Goal: Task Accomplishment & Management: Use online tool/utility

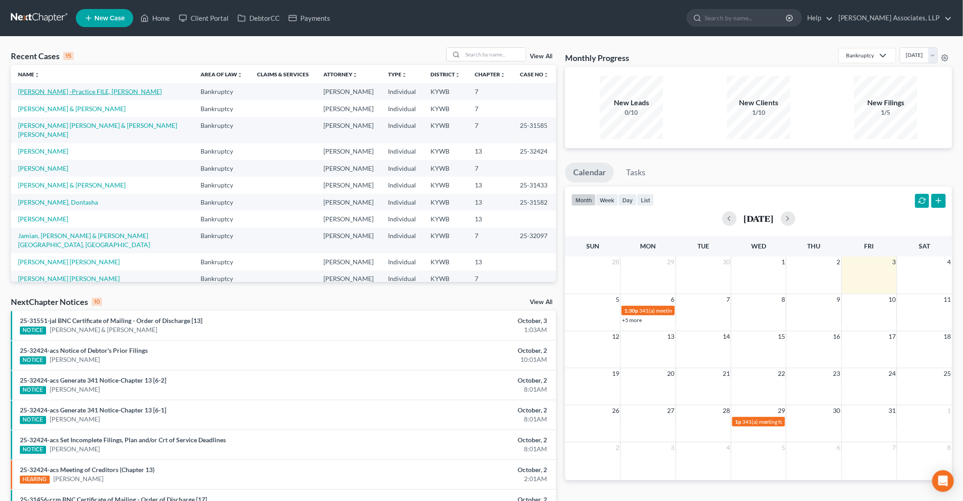
click at [80, 92] on link "[PERSON_NAME] -Practice FILE, [PERSON_NAME]" at bounding box center [90, 92] width 144 height 8
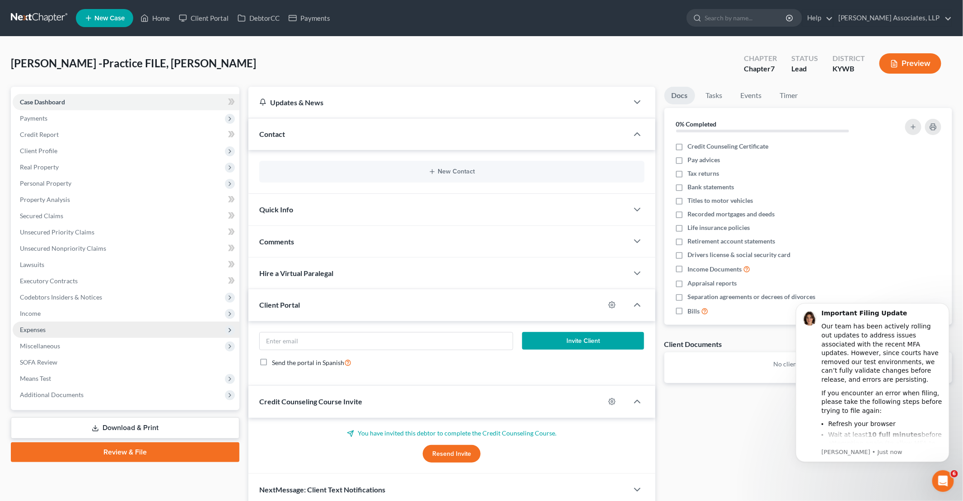
click at [39, 328] on span "Expenses" at bounding box center [33, 330] width 26 height 8
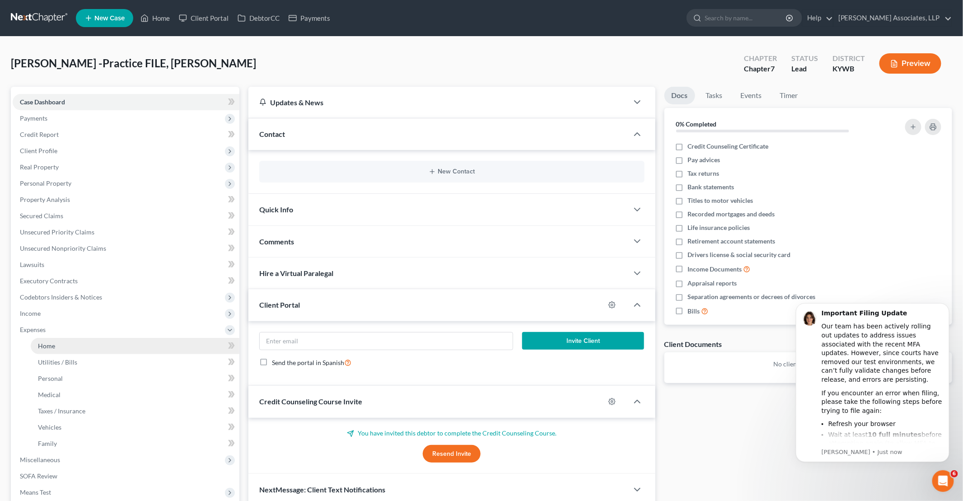
click at [48, 346] on span "Home" at bounding box center [46, 346] width 17 height 8
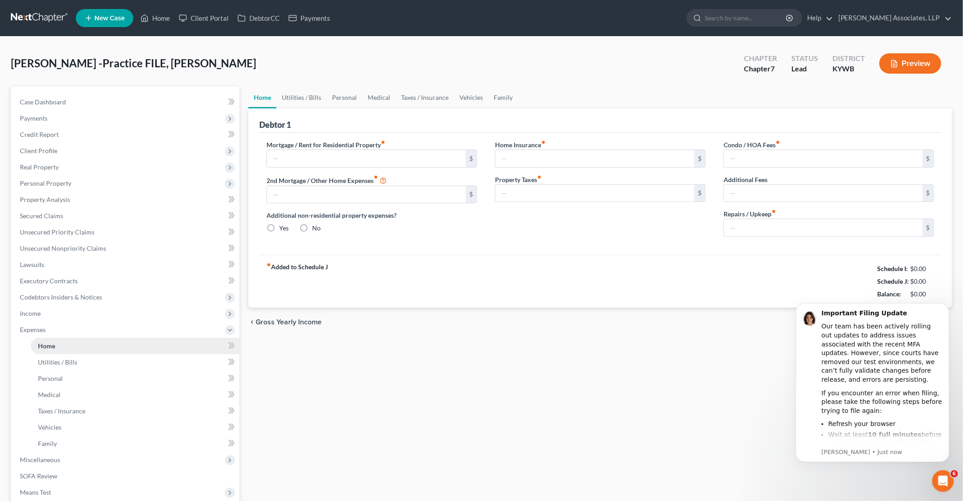
type input "1,000.00"
type input "0.00"
radio input "true"
type input "0.00"
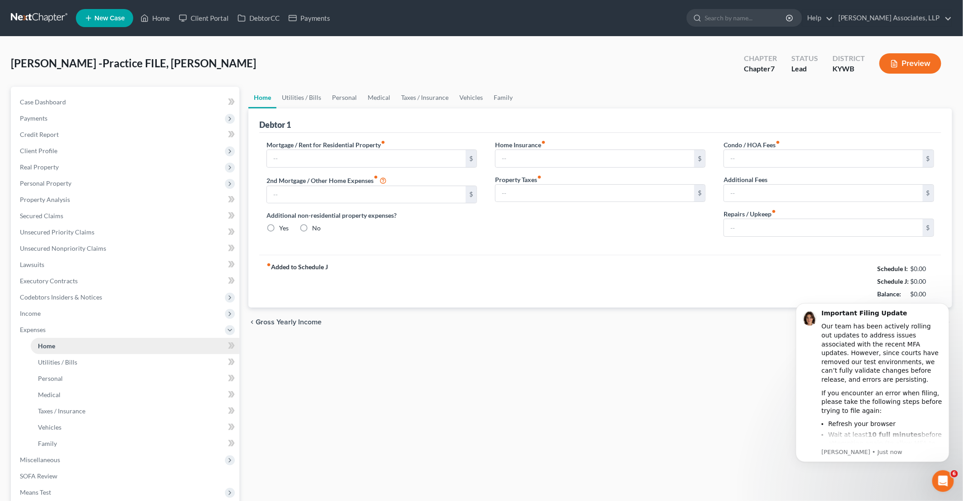
type input "0.00"
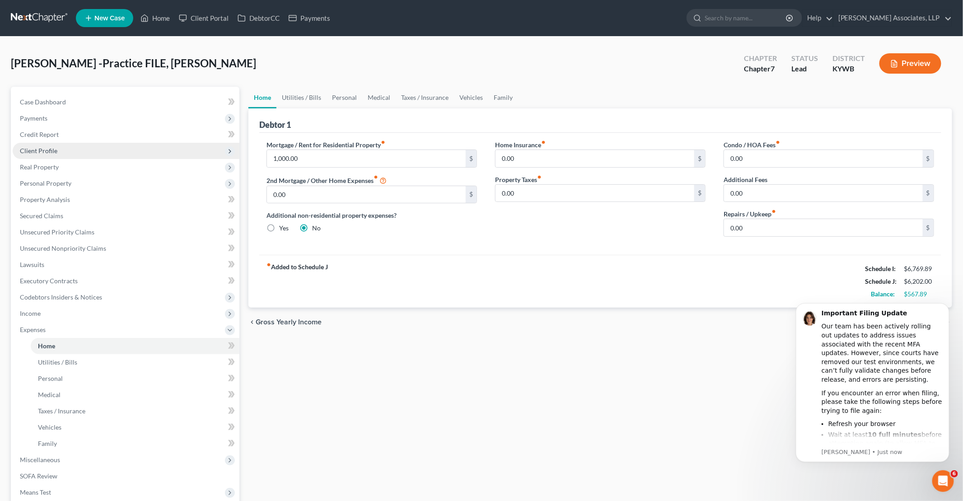
click at [42, 153] on span "Client Profile" at bounding box center [38, 151] width 37 height 8
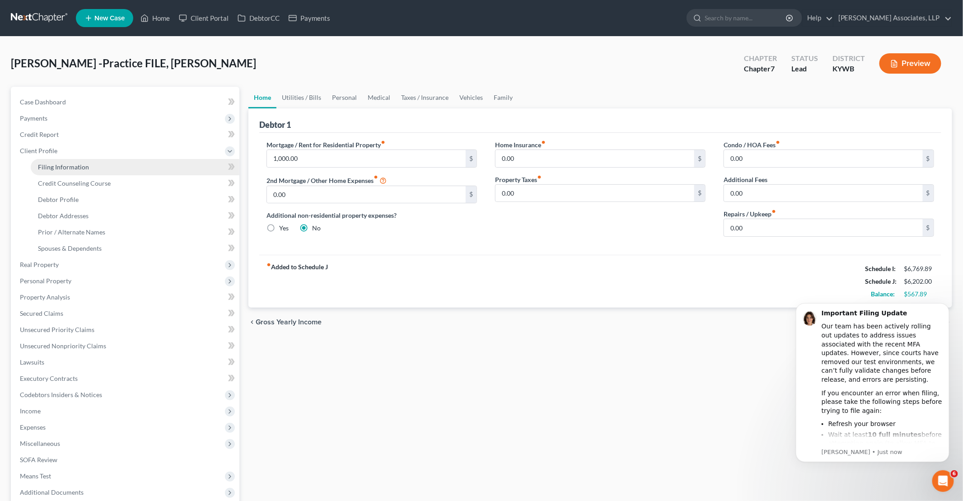
click at [67, 171] on link "Filing Information" at bounding box center [135, 167] width 209 height 16
select select "1"
select select "0"
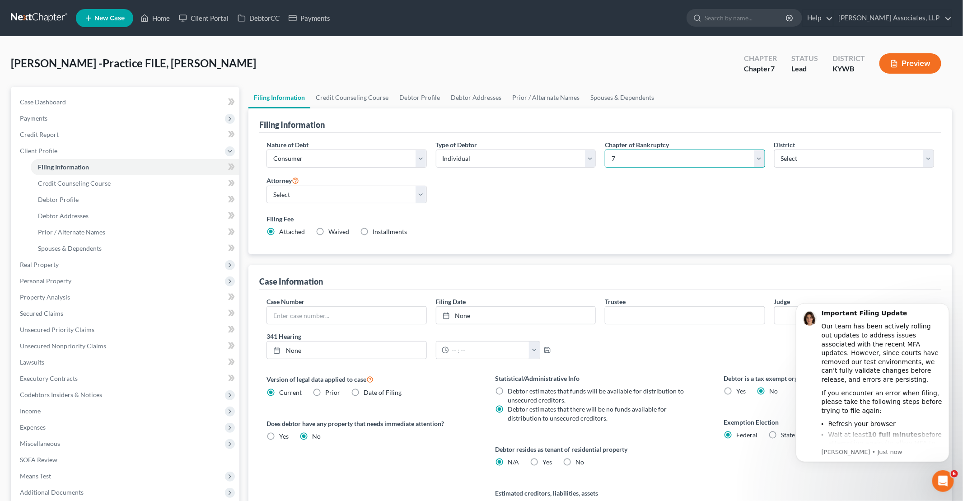
click at [688, 157] on select "Select 7 11 12 13" at bounding box center [685, 159] width 160 height 18
select select "3"
click at [605, 150] on select "Select 7 11 12 13" at bounding box center [685, 159] width 160 height 18
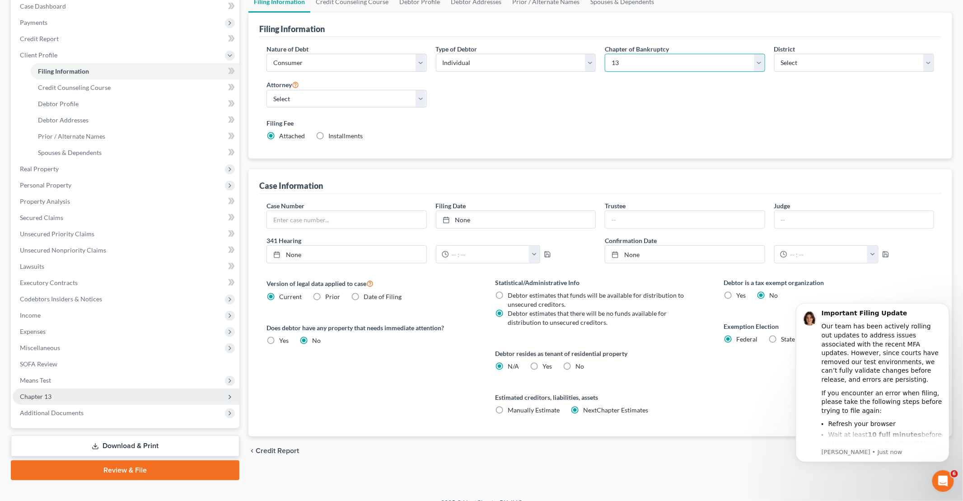
scroll to position [108, 0]
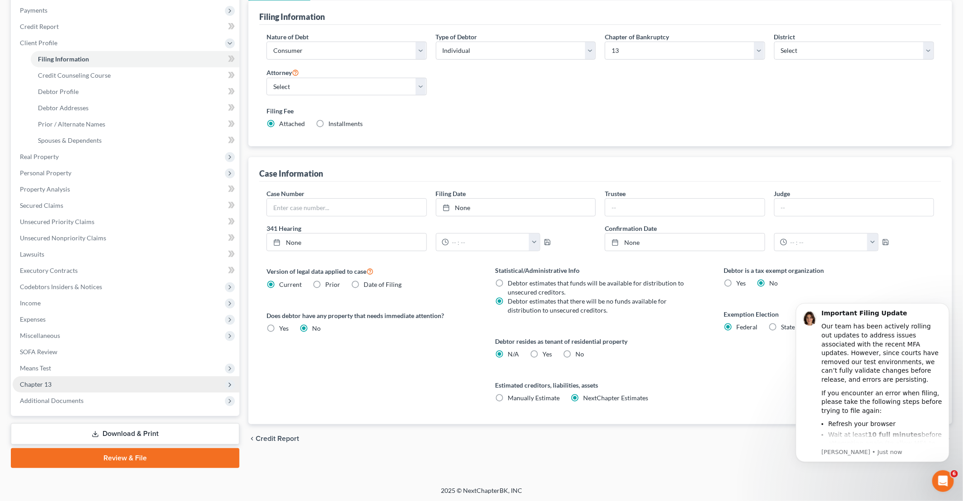
click at [56, 381] on span "Chapter 13" at bounding box center [126, 384] width 227 height 16
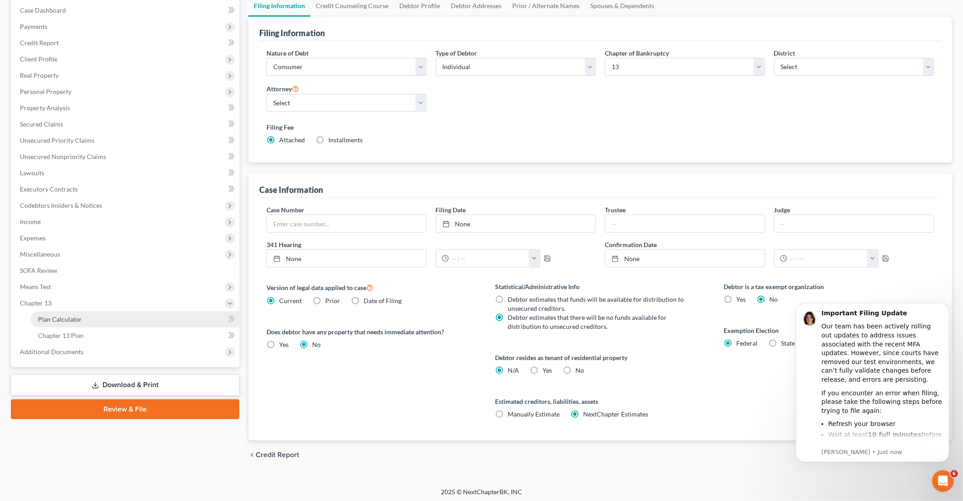
click at [65, 318] on span "Plan Calculator" at bounding box center [60, 319] width 44 height 8
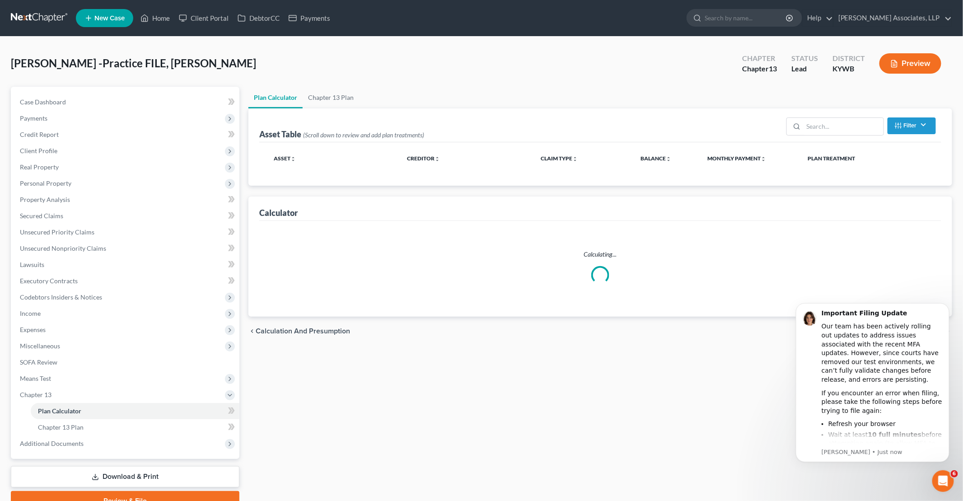
select select "59"
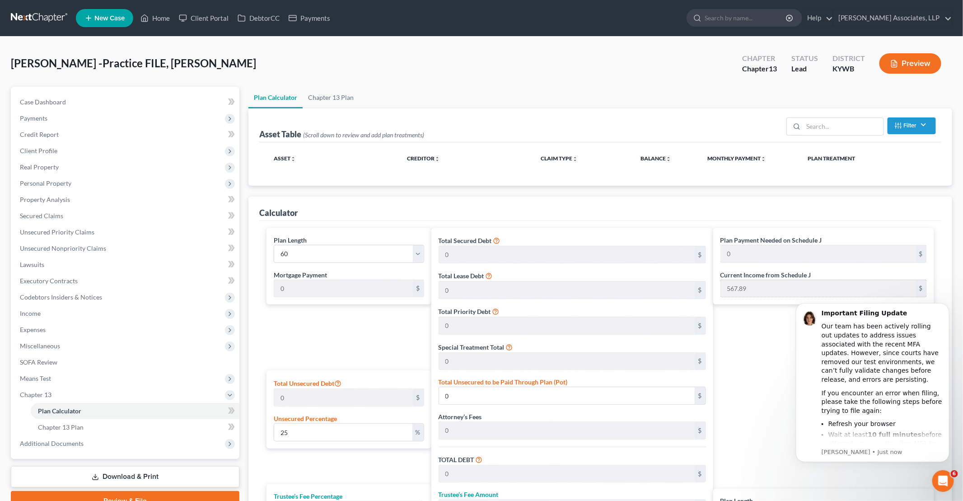
click at [720, 290] on div "567.89 $" at bounding box center [823, 289] width 206 height 18
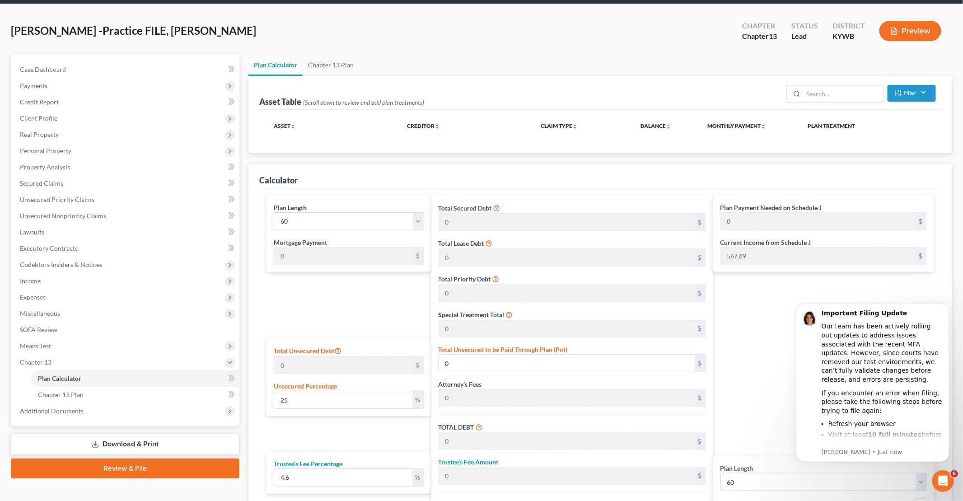
scroll to position [45, 0]
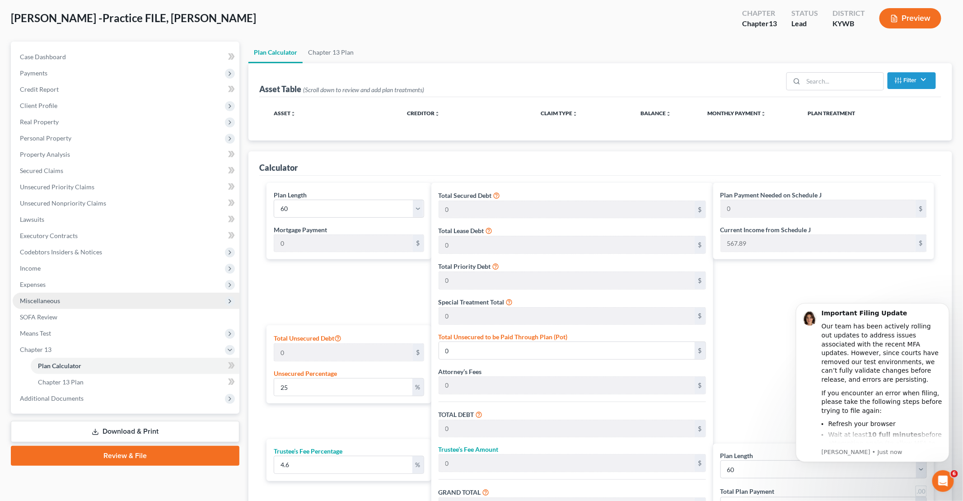
click at [48, 302] on span "Miscellaneous" at bounding box center [40, 301] width 40 height 8
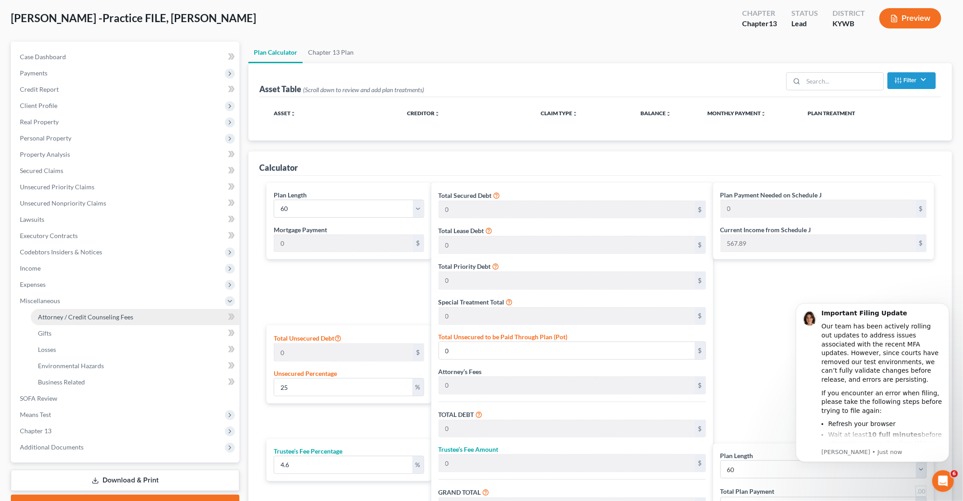
click at [57, 315] on span "Attorney / Credit Counseling Fees" at bounding box center [85, 317] width 95 height 8
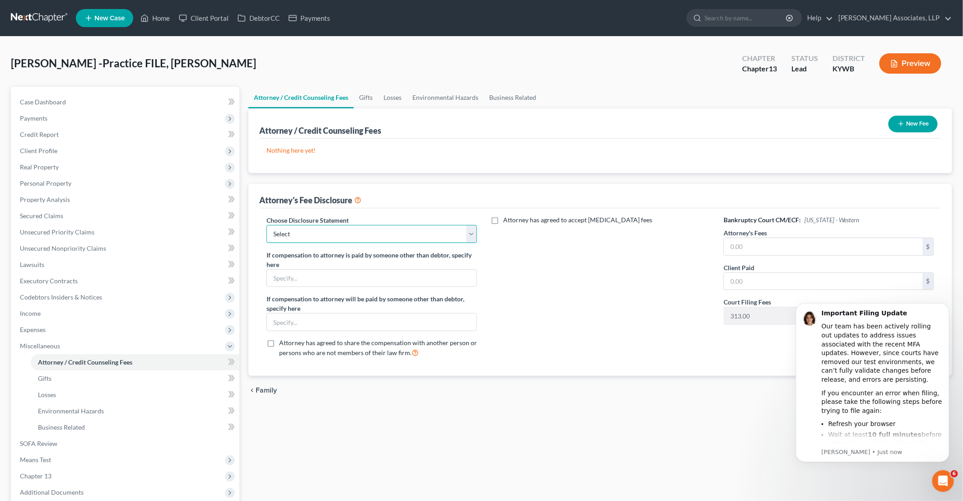
click at [299, 236] on select "Select Attorney Disclosure Chapter 13 Western District of [US_STATE] Attorney D…" at bounding box center [372, 234] width 210 height 18
select select "0"
click at [267, 225] on select "Select Attorney Disclosure Chapter 13 Western District of [US_STATE] Attorney D…" at bounding box center [372, 234] width 210 height 18
click at [305, 277] on input "text" at bounding box center [372, 278] width 210 height 17
click at [745, 248] on input "text" at bounding box center [823, 246] width 199 height 17
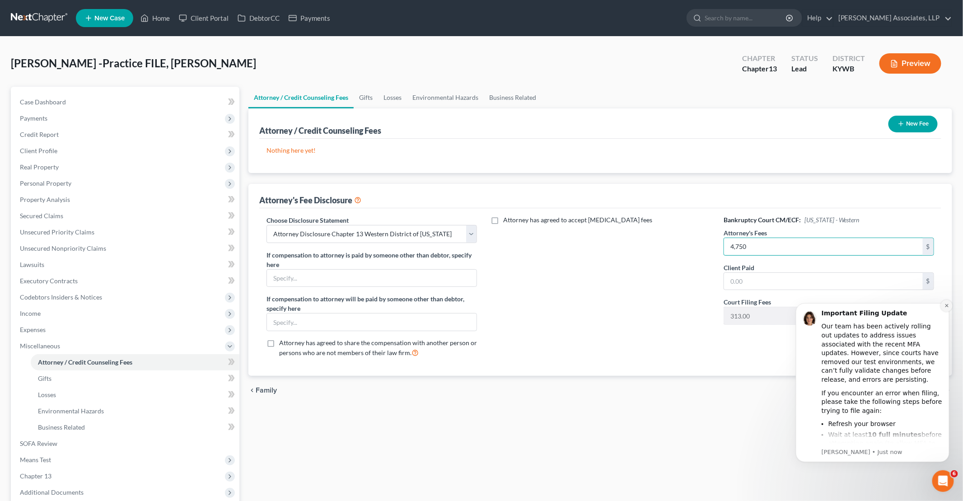
type input "4,750"
click at [947, 306] on icon "Dismiss notification" at bounding box center [946, 305] width 3 height 3
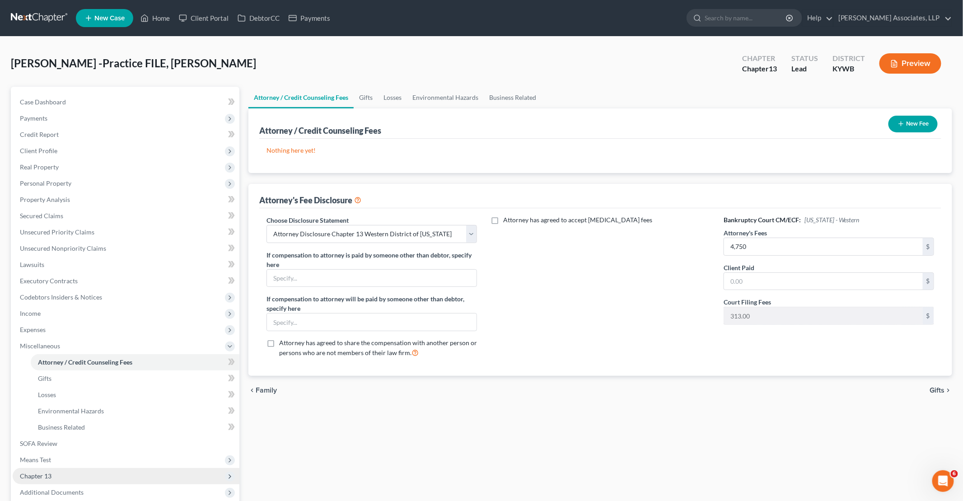
click at [43, 477] on span "Chapter 13" at bounding box center [36, 476] width 32 height 8
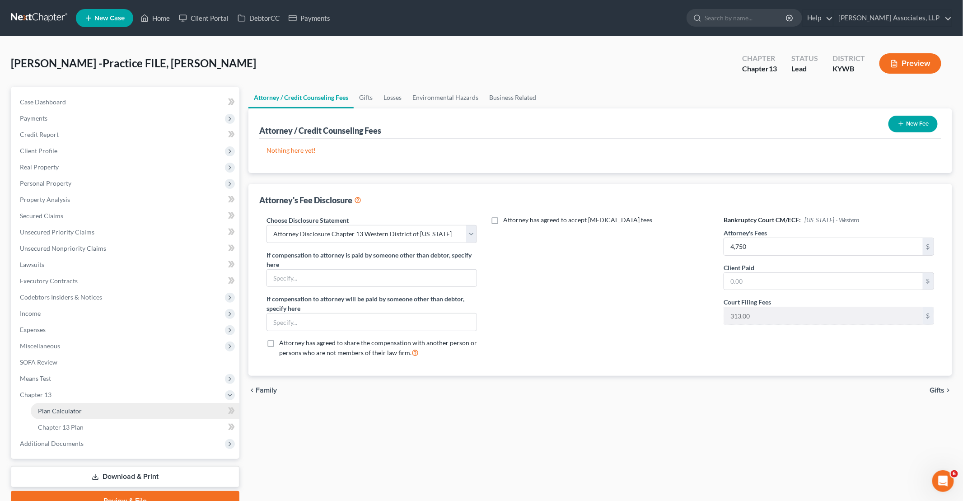
click at [70, 411] on span "Plan Calculator" at bounding box center [60, 411] width 44 height 8
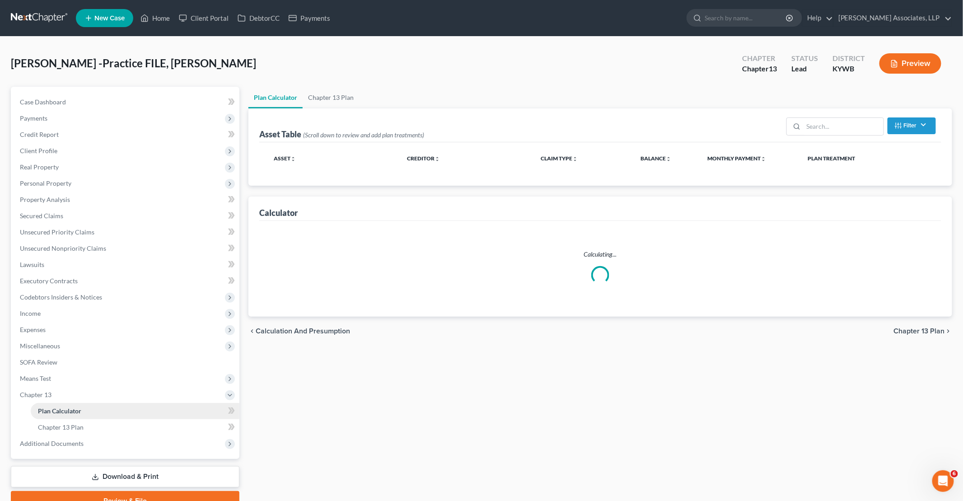
select select "59"
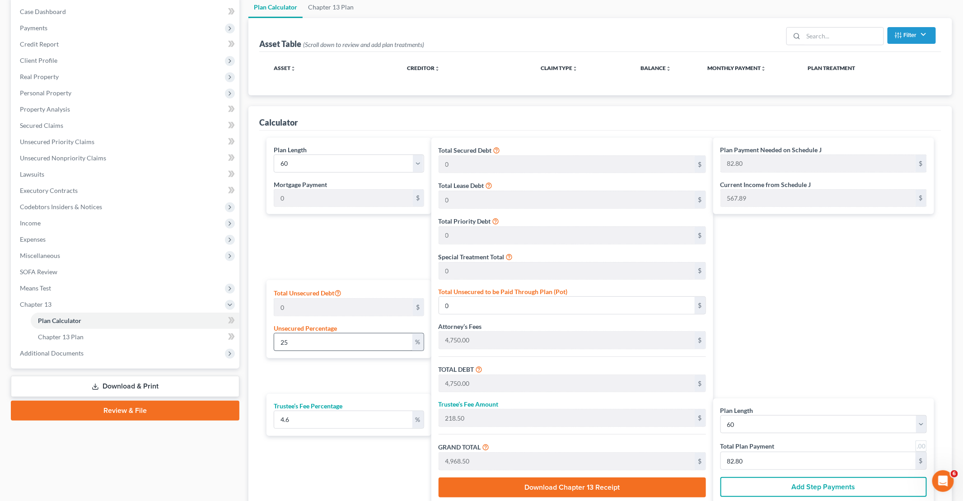
scroll to position [136, 0]
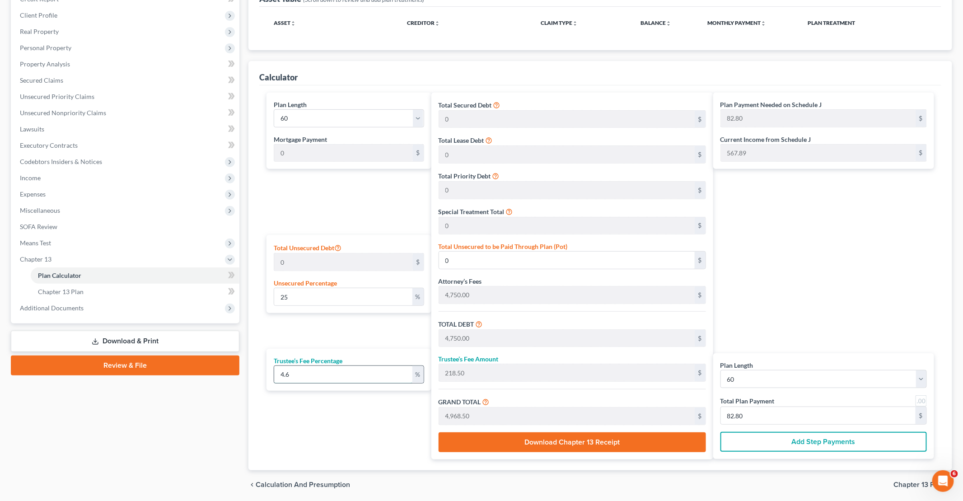
drag, startPoint x: 331, startPoint y: 372, endPoint x: 286, endPoint y: 374, distance: 44.3
click at [286, 374] on input "4.6" at bounding box center [343, 374] width 138 height 17
type input "4.7"
type input "223.25"
type input "4,973.25"
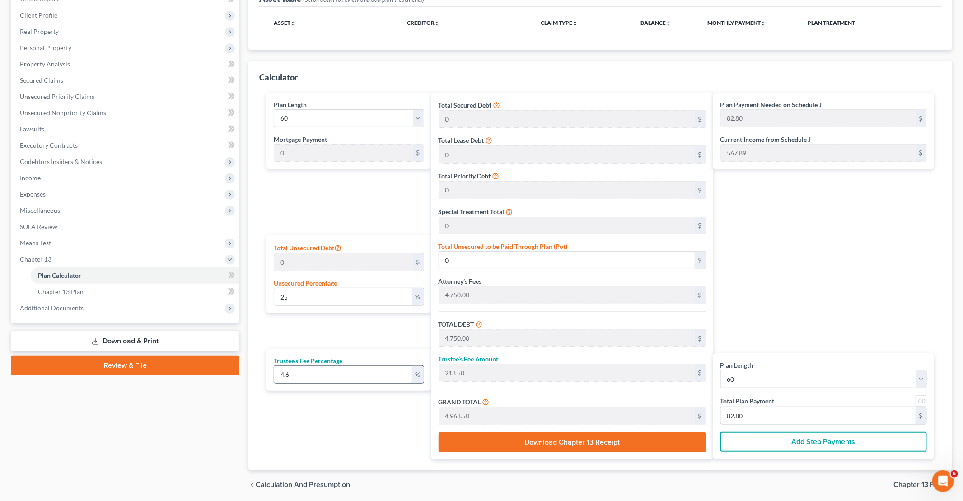
type input "82.88"
type input "4.75"
type input "225.62"
type input "4,975.62"
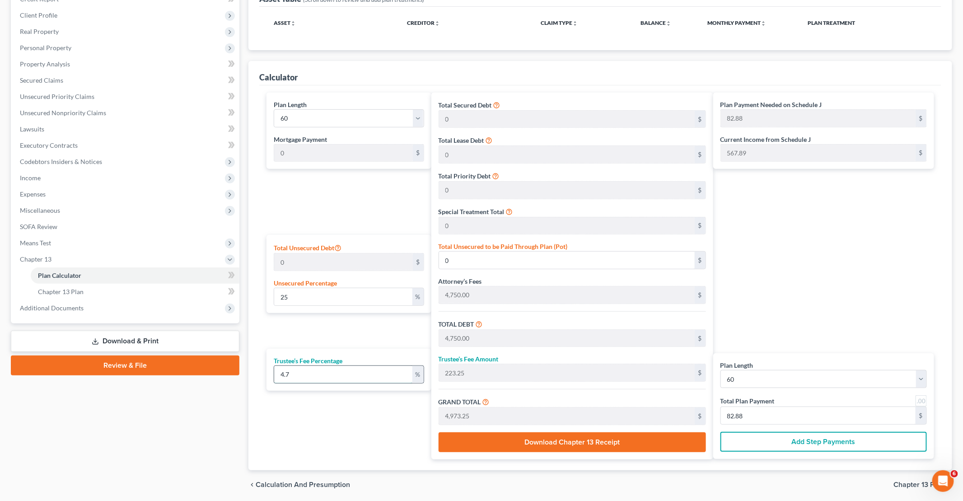
type input "82.92"
type input "4.75"
click at [275, 424] on div "Plan Length 1 2 3 4 5 6 7 8 9 10 11 12 13 14 15 16 17 18 19 20 21 22 23 24 25 2…" at bounding box center [346, 276] width 169 height 367
click at [309, 292] on input "25" at bounding box center [343, 296] width 138 height 17
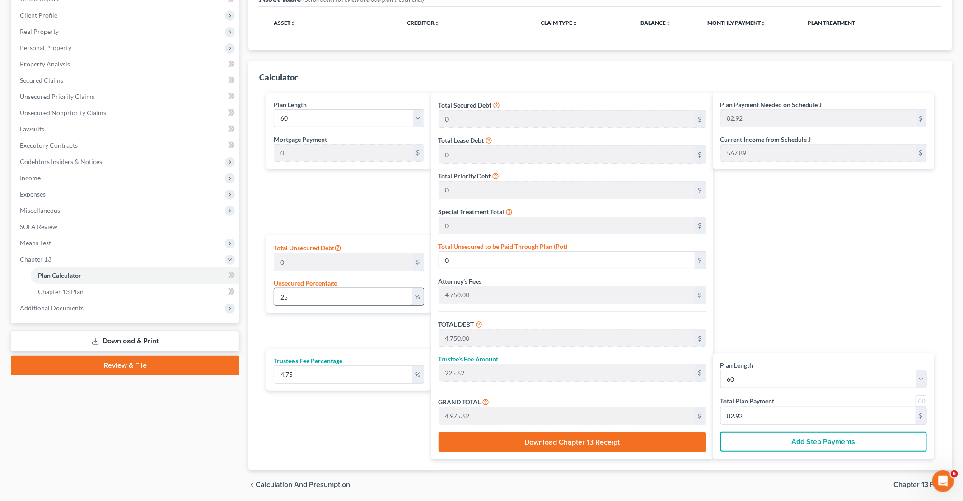
click at [331, 289] on input "25" at bounding box center [343, 296] width 138 height 17
drag, startPoint x: 327, startPoint y: 296, endPoint x: 223, endPoint y: 297, distance: 104.3
click at [224, 297] on div "Petition Navigation Case Dashboard Payments Invoices Payments Payments Credit R…" at bounding box center [481, 225] width 950 height 548
click at [698, 148] on div "Plan Length 1 2 3 4 5 6 7 8 9 10 11 12 13 14 15 16 17 18 19 20 21 22 23 24 25 2…" at bounding box center [600, 276] width 677 height 367
click at [64, 241] on span "Means Test" at bounding box center [126, 243] width 227 height 16
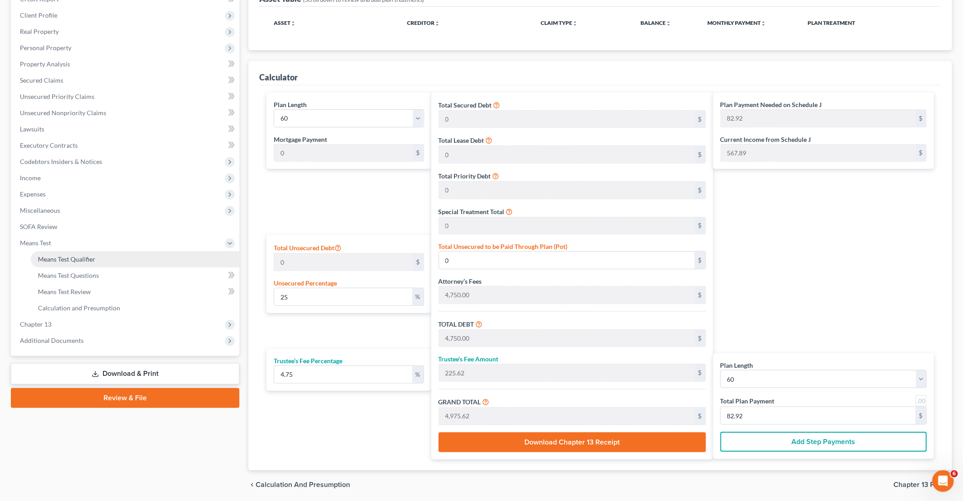
click at [67, 257] on span "Means Test Qualifier" at bounding box center [66, 259] width 57 height 8
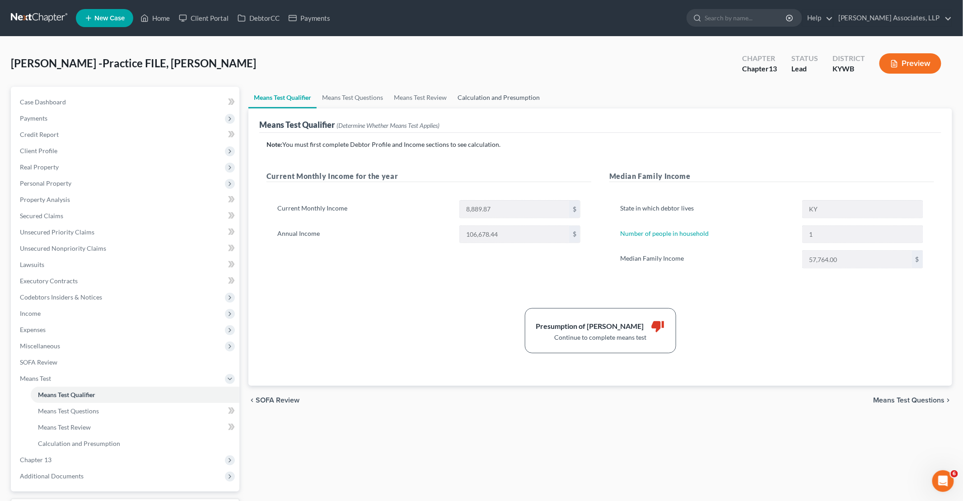
click at [515, 98] on link "Calculation and Presumption" at bounding box center [498, 98] width 93 height 22
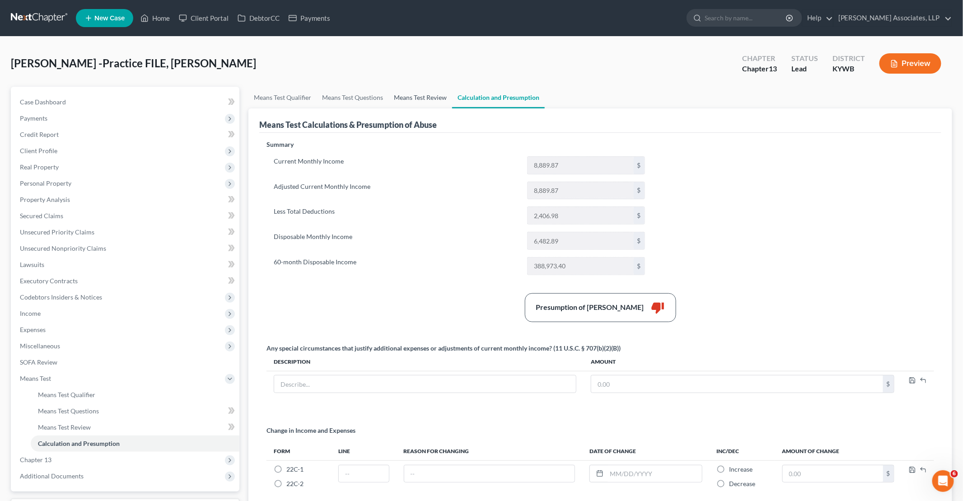
click at [409, 99] on link "Means Test Review" at bounding box center [420, 98] width 64 height 22
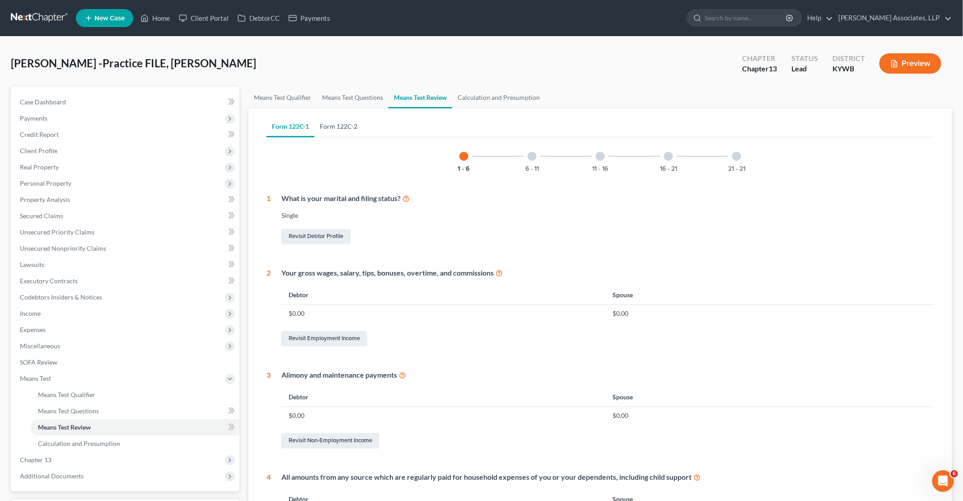
click at [344, 126] on link "Form 122C-2" at bounding box center [338, 127] width 48 height 22
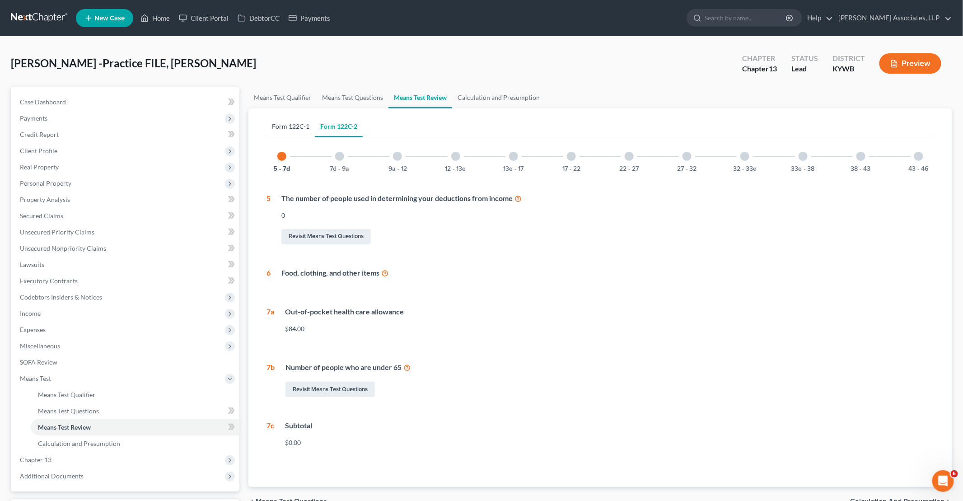
click at [305, 126] on link "Form 122C-1" at bounding box center [291, 127] width 48 height 22
